Goal: Navigation & Orientation: Find specific page/section

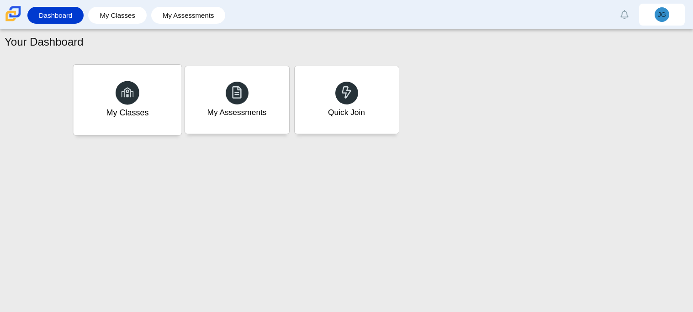
click at [158, 79] on div "My Classes" at bounding box center [127, 100] width 108 height 70
click at [124, 93] on use at bounding box center [127, 92] width 13 height 10
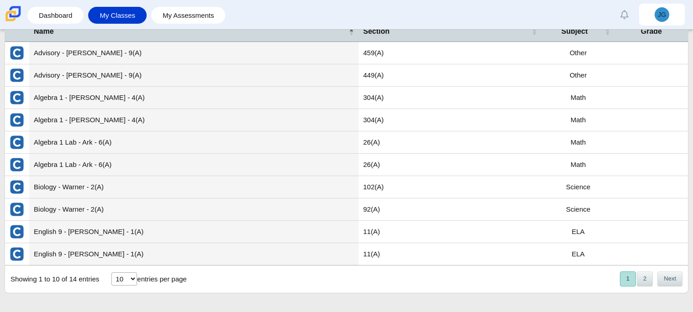
scroll to position [51, 0]
click at [66, 16] on link "Dashboard" at bounding box center [55, 15] width 47 height 17
